Goal: Task Accomplishment & Management: Use online tool/utility

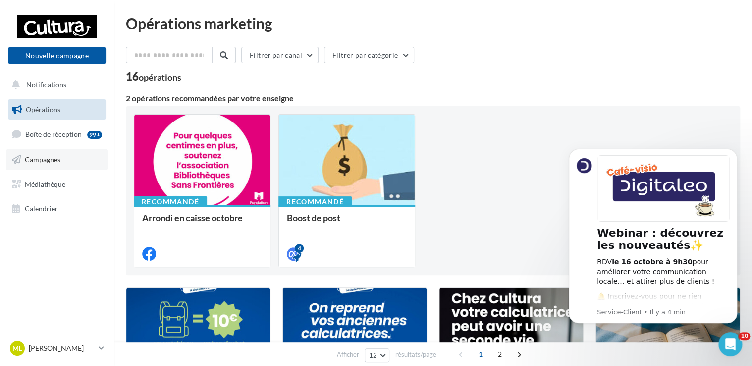
click at [66, 160] on link "Campagnes" at bounding box center [57, 159] width 102 height 21
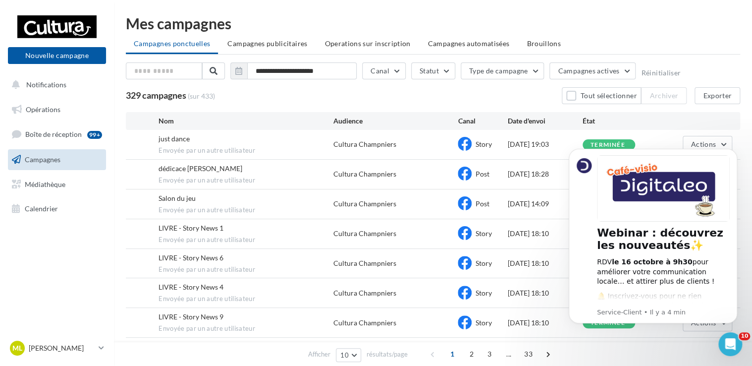
click at [737, 156] on body "Webinar : découvrez les nouveautés✨ RDV le 16 octobre à 9h30 pour améliorer vot…" at bounding box center [653, 248] width 190 height 217
click at [734, 149] on icon "Dismiss notification" at bounding box center [734, 151] width 5 height 5
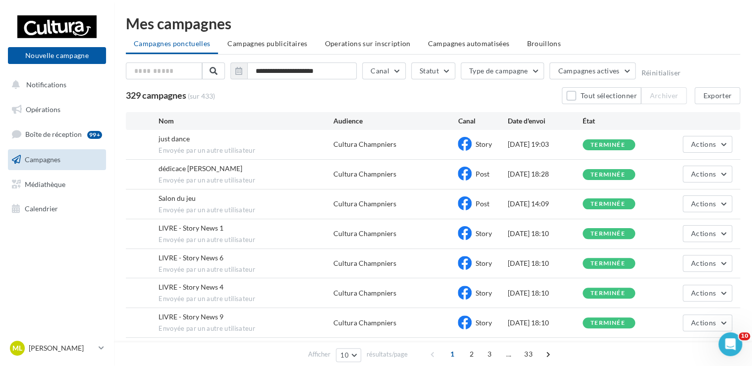
drag, startPoint x: 505, startPoint y: 201, endPoint x: 547, endPoint y: 203, distance: 42.2
click at [547, 203] on div "Salon du jeu Envoyée par un autre utilisateur Cultura Champniers Post 11/10/202…" at bounding box center [433, 203] width 615 height 29
click at [412, 173] on div "dédicace gilles gourgousse Envoyée par un autre utilisateur Cultura Champniers …" at bounding box center [433, 174] width 615 height 29
click at [63, 62] on button "Nouvelle campagne" at bounding box center [57, 55] width 98 height 17
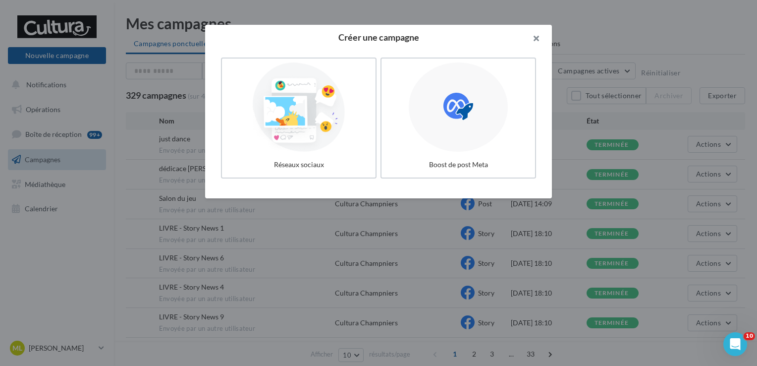
click at [537, 35] on button "button" at bounding box center [532, 40] width 40 height 30
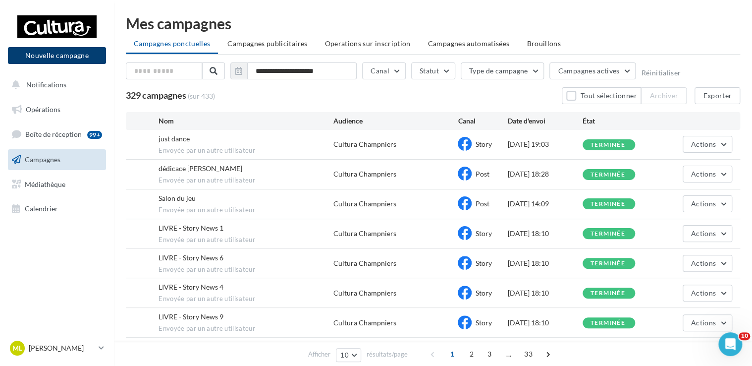
click at [52, 60] on button "Nouvelle campagne" at bounding box center [57, 55] width 98 height 17
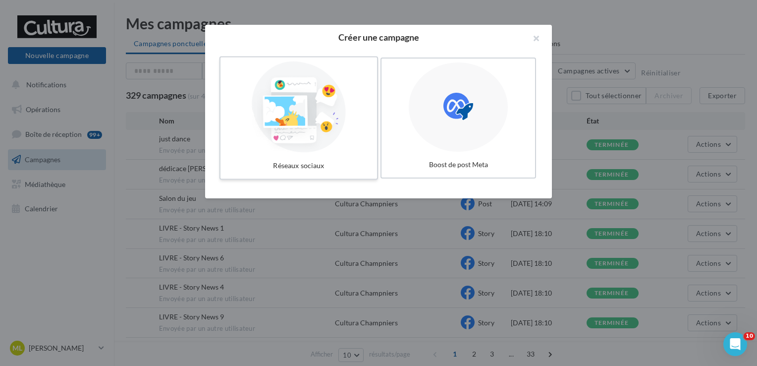
click at [348, 120] on div at bounding box center [299, 106] width 149 height 91
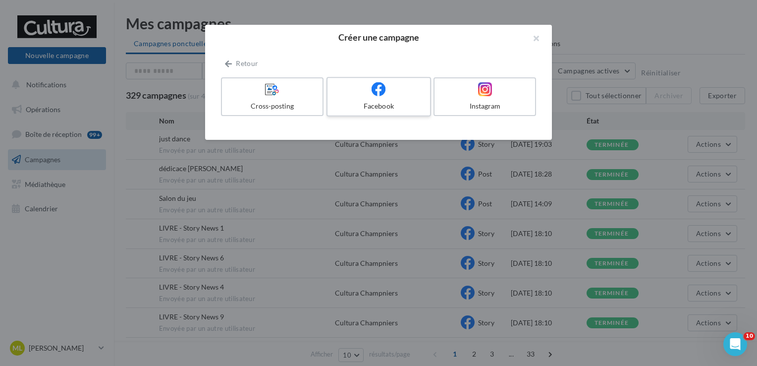
click at [393, 88] on div at bounding box center [379, 89] width 94 height 15
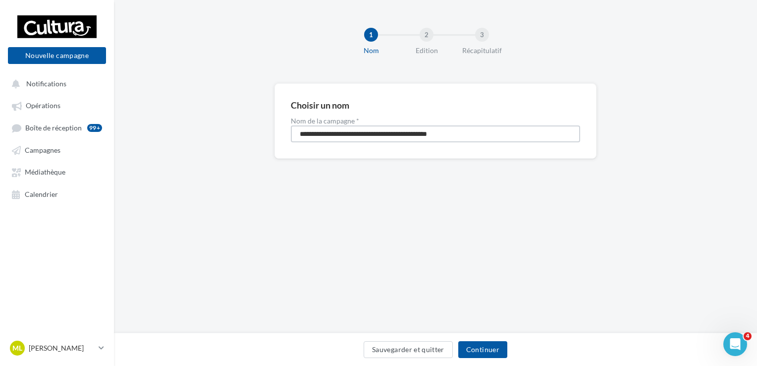
click at [348, 131] on input "**********" at bounding box center [435, 133] width 289 height 17
click at [482, 355] on button "Continuer" at bounding box center [482, 349] width 49 height 17
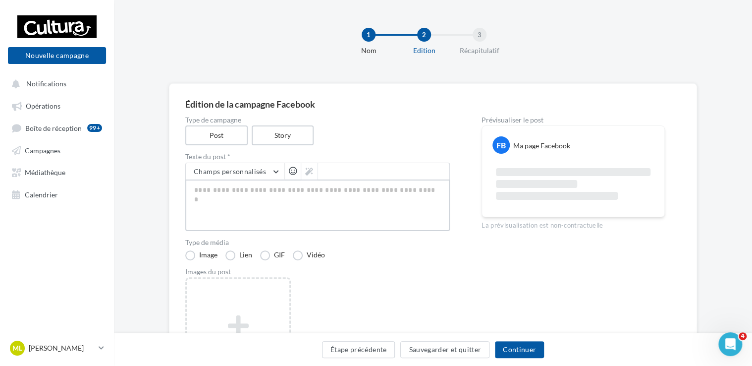
click at [272, 199] on textarea at bounding box center [317, 205] width 265 height 52
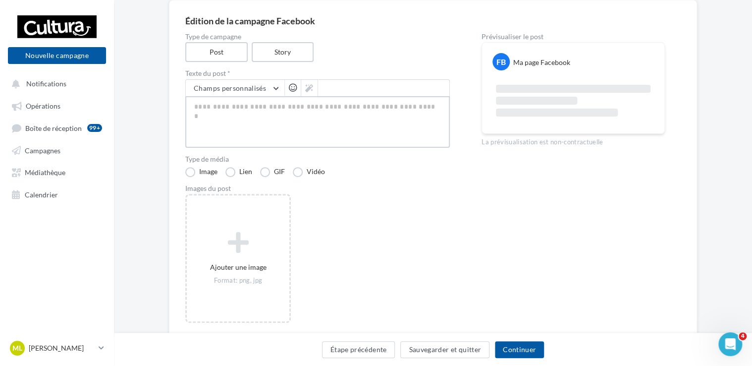
scroll to position [99, 0]
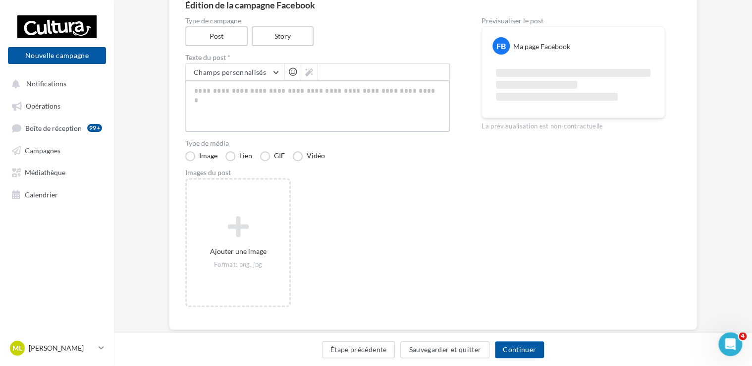
drag, startPoint x: 228, startPoint y: 92, endPoint x: 191, endPoint y: 97, distance: 37.4
click at [191, 97] on textarea at bounding box center [317, 106] width 265 height 52
drag, startPoint x: 197, startPoint y: 92, endPoint x: 261, endPoint y: 93, distance: 64.4
click at [261, 93] on textarea at bounding box center [317, 106] width 265 height 52
click at [283, 41] on label "Story" at bounding box center [282, 36] width 63 height 20
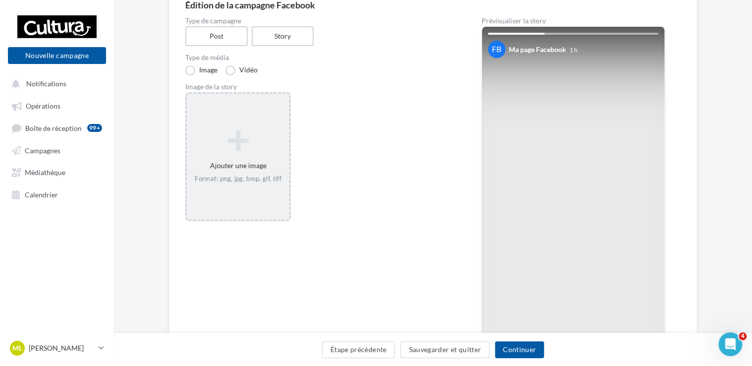
click at [256, 149] on icon at bounding box center [238, 141] width 95 height 24
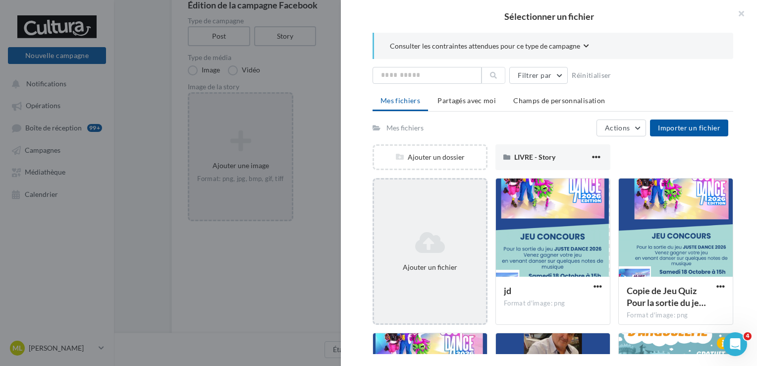
click at [438, 226] on div "Ajouter un fichier" at bounding box center [430, 251] width 112 height 50
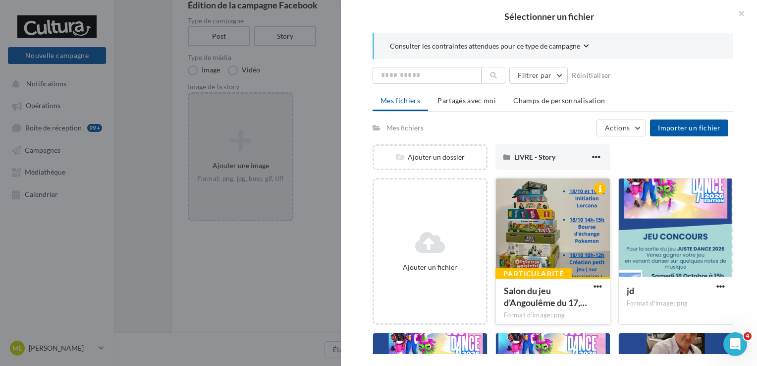
click at [546, 222] on div at bounding box center [553, 227] width 114 height 99
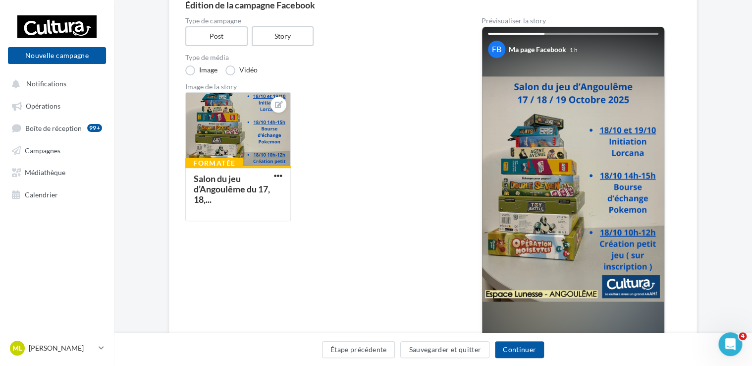
scroll to position [50, 0]
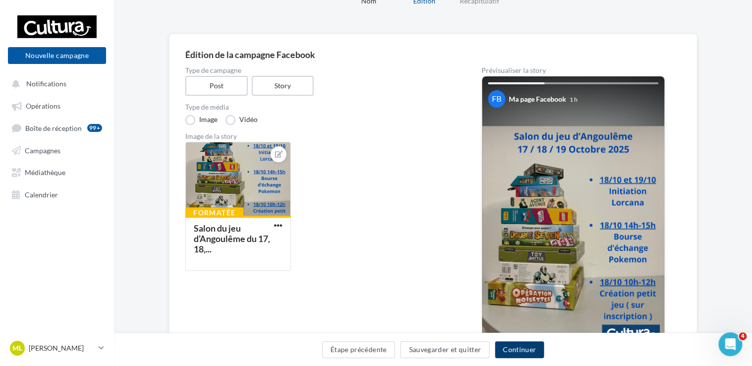
click at [526, 351] on button "Continuer" at bounding box center [519, 349] width 49 height 17
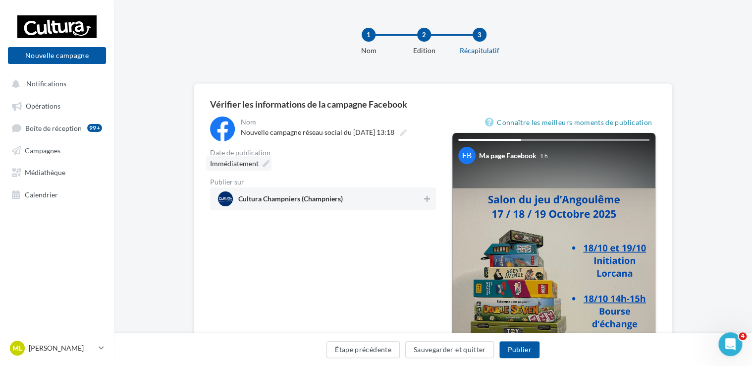
click at [263, 163] on icon at bounding box center [266, 163] width 7 height 7
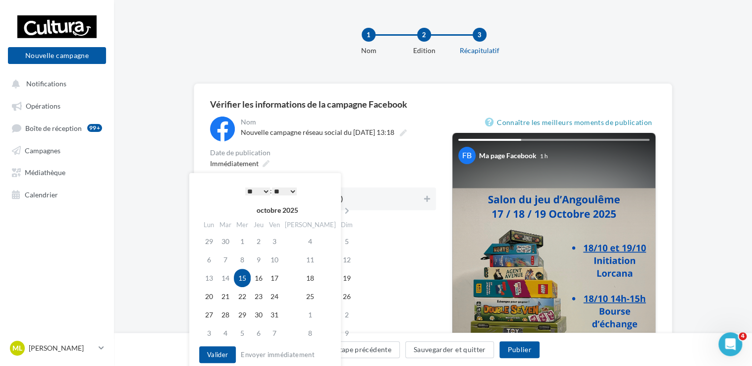
click at [266, 191] on select "* * * * * * * * * * ** ** ** ** ** ** ** ** ** ** ** ** ** **" at bounding box center [257, 191] width 25 height 8
click at [222, 354] on button "Valider" at bounding box center [217, 354] width 37 height 17
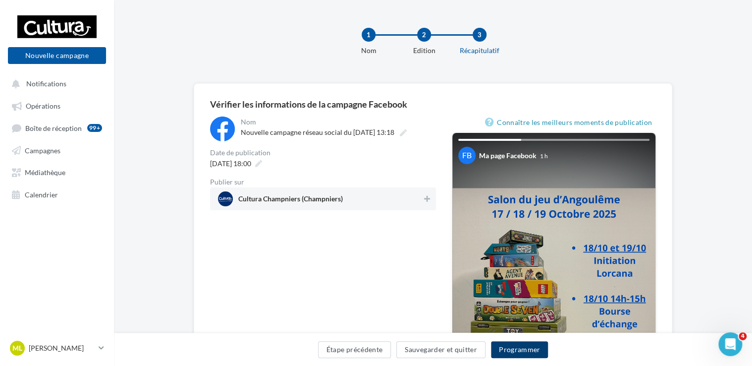
click at [515, 348] on button "Programmer" at bounding box center [519, 349] width 57 height 17
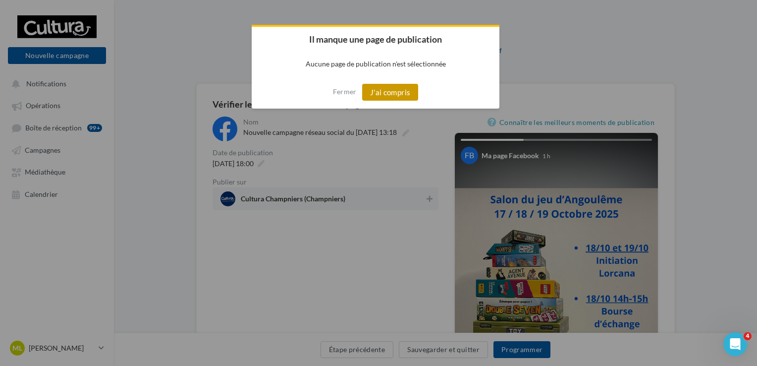
click at [385, 95] on button "J'ai compris" at bounding box center [390, 92] width 56 height 17
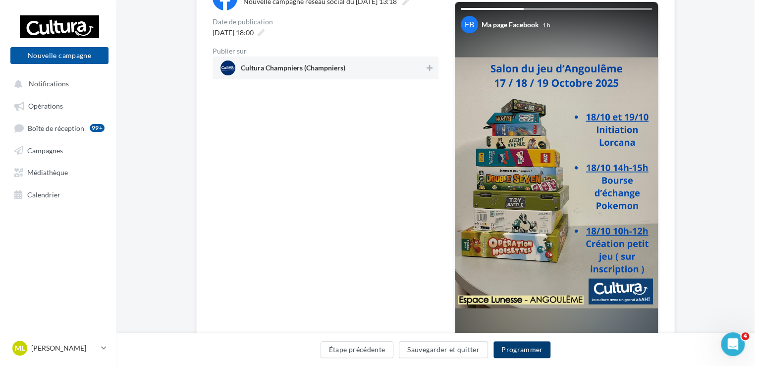
scroll to position [149, 0]
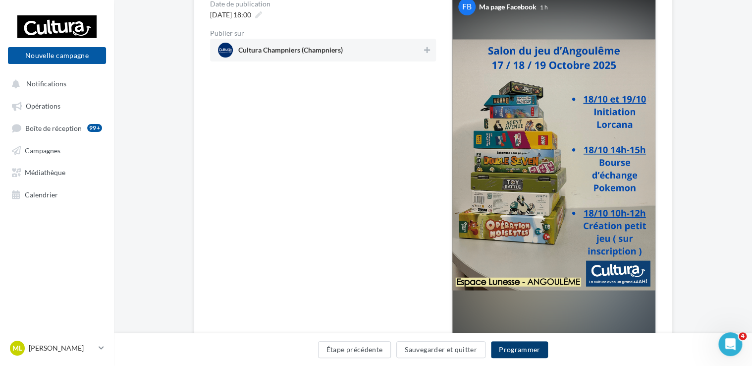
click at [499, 348] on button "Programmer" at bounding box center [519, 349] width 57 height 17
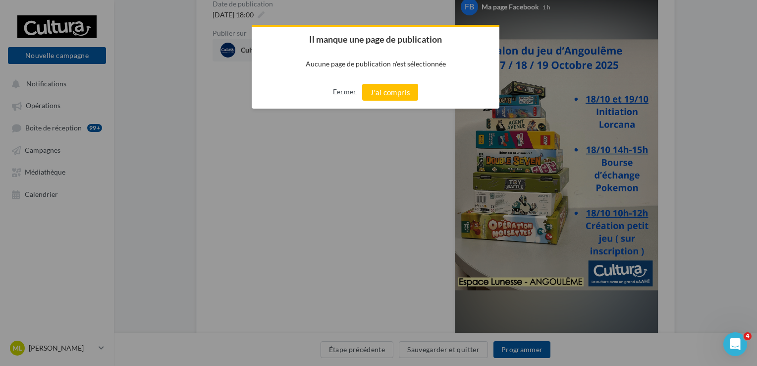
click at [346, 89] on button "Fermer" at bounding box center [345, 92] width 24 height 16
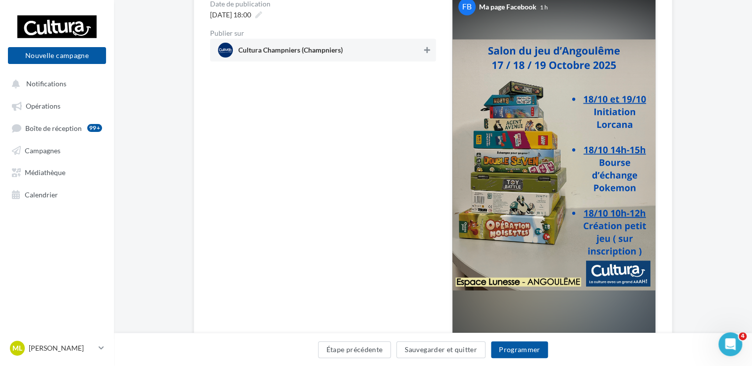
click at [428, 49] on icon at bounding box center [427, 50] width 6 height 7
click at [539, 346] on button "Programmer" at bounding box center [519, 349] width 57 height 17
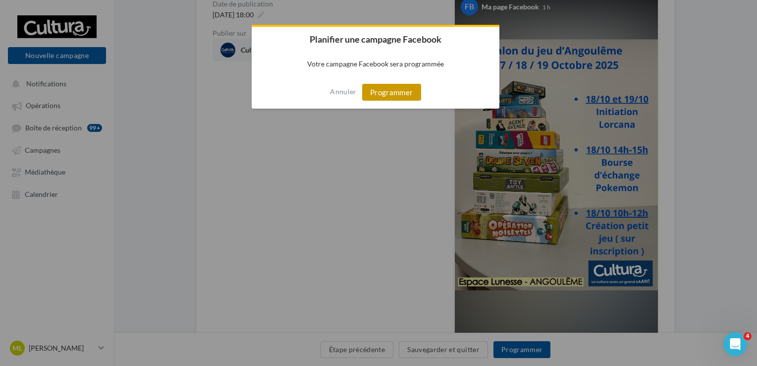
click at [385, 90] on button "Programmer" at bounding box center [391, 92] width 59 height 17
